Goal: Find specific page/section: Find specific page/section

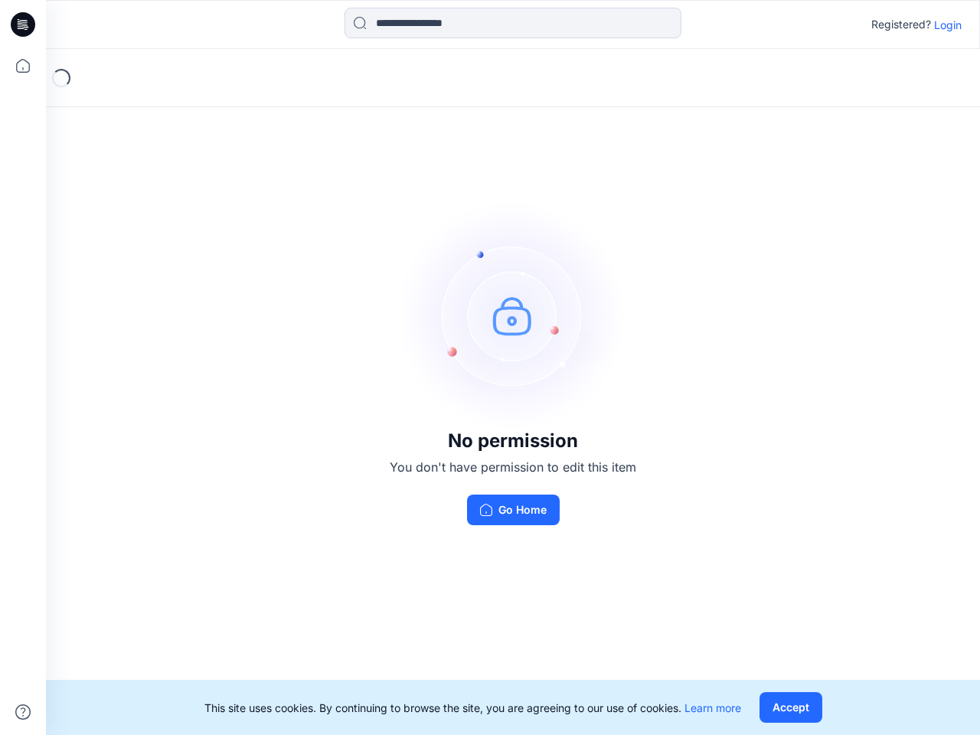
click at [490, 367] on img at bounding box center [513, 316] width 230 height 230
click at [24, 24] on icon at bounding box center [25, 24] width 6 height 1
click at [23, 66] on icon at bounding box center [23, 66] width 34 height 34
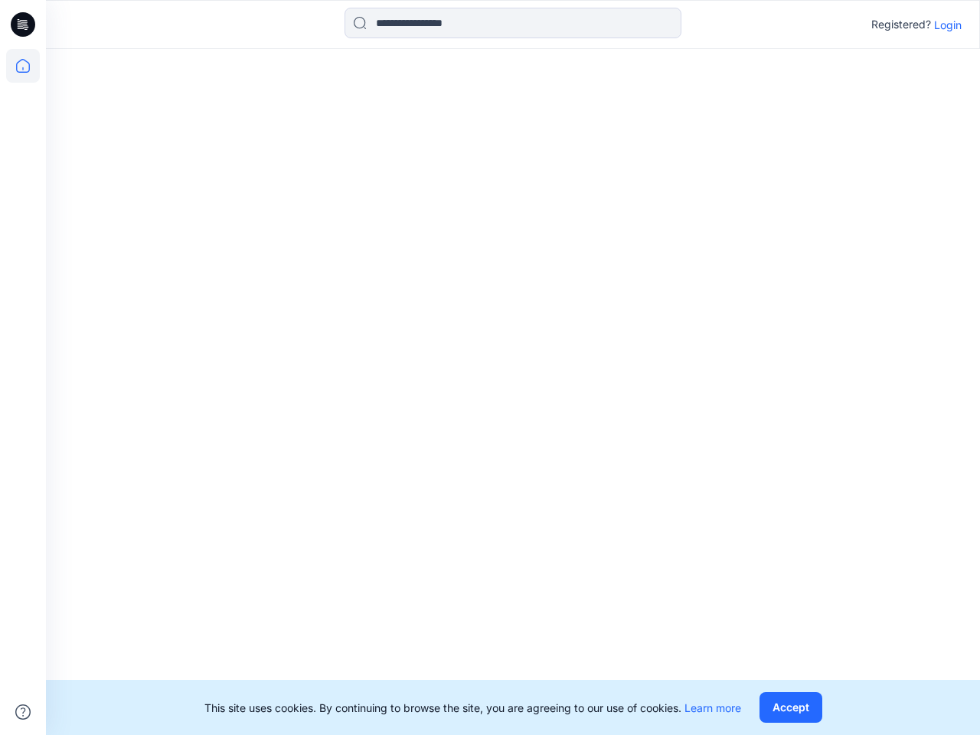
click at [23, 712] on icon at bounding box center [22, 711] width 15 height 15
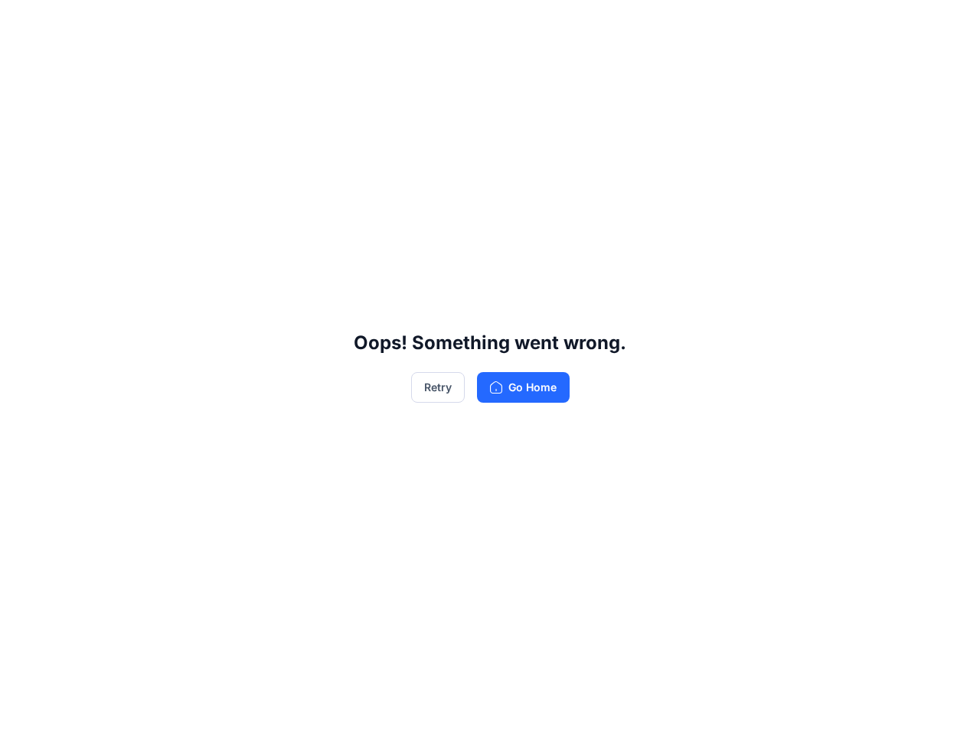
click at [513, 23] on div "Oops! Something went wrong. Retry Go Home" at bounding box center [490, 367] width 980 height 735
click at [948, 24] on div "Oops! Something went wrong. Retry Go Home" at bounding box center [490, 367] width 980 height 735
click at [790, 707] on div "Oops! Something went wrong. Retry Go Home" at bounding box center [490, 367] width 980 height 735
